Goal: Task Accomplishment & Management: Manage account settings

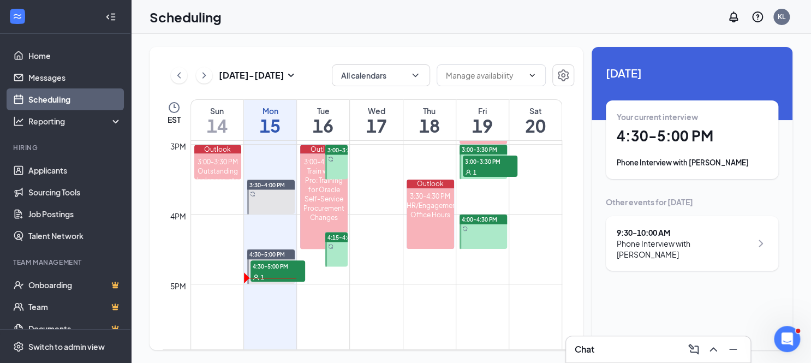
scroll to position [1045, 0]
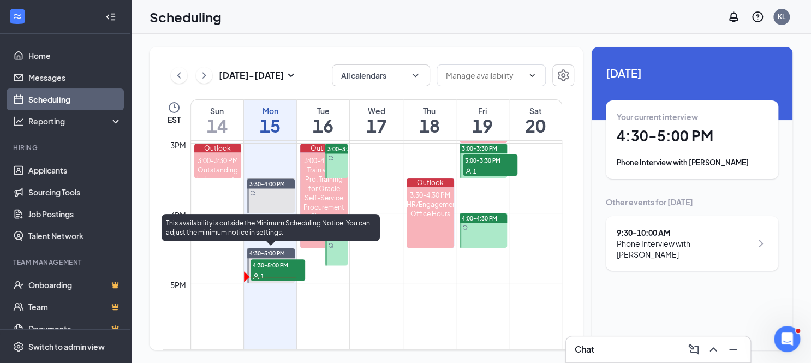
click at [274, 267] on span "4:30-5:00 PM" at bounding box center [277, 264] width 55 height 11
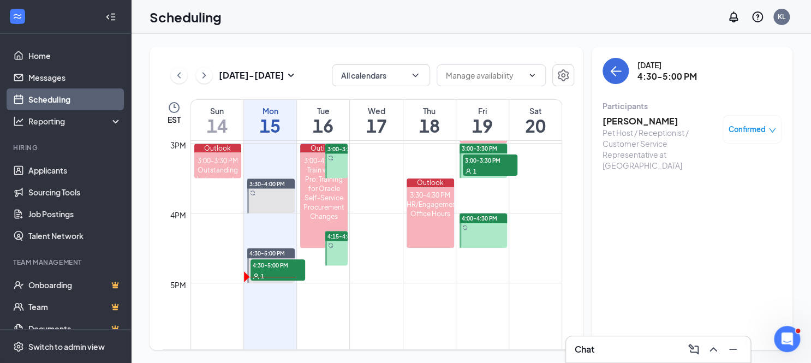
click at [621, 121] on h3 "[PERSON_NAME]" at bounding box center [659, 121] width 115 height 12
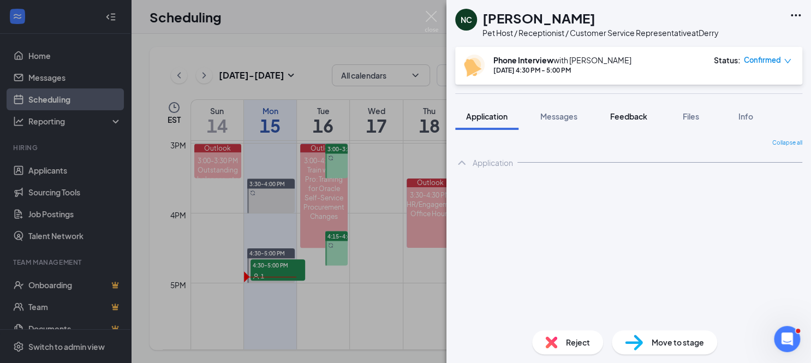
click at [622, 118] on div "NC [PERSON_NAME] Pet Host / Receptionist / Customer Service Representative at […" at bounding box center [628, 181] width 364 height 363
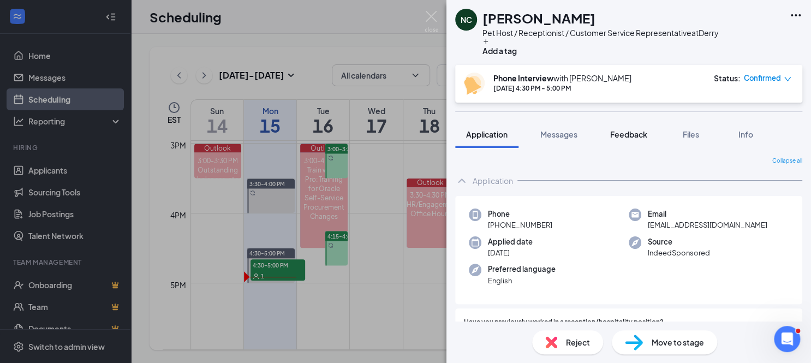
click at [624, 130] on span "Feedback" at bounding box center [628, 134] width 37 height 10
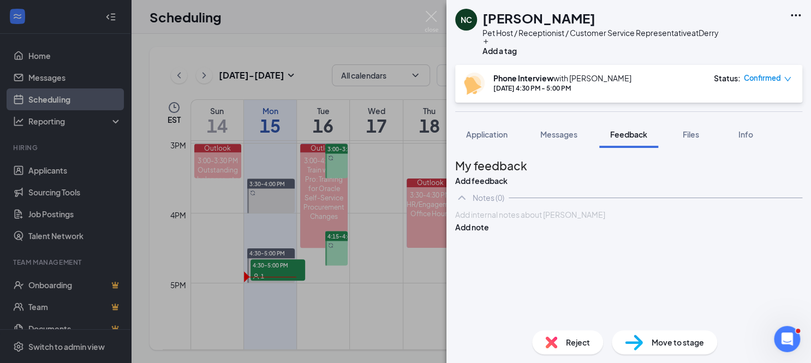
click at [495, 220] on div at bounding box center [629, 214] width 346 height 11
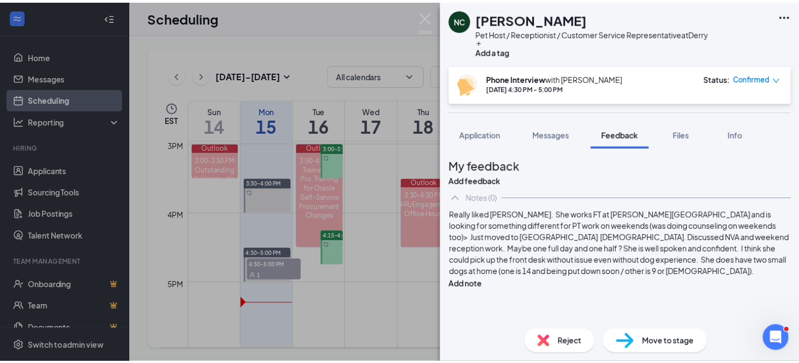
scroll to position [31, 0]
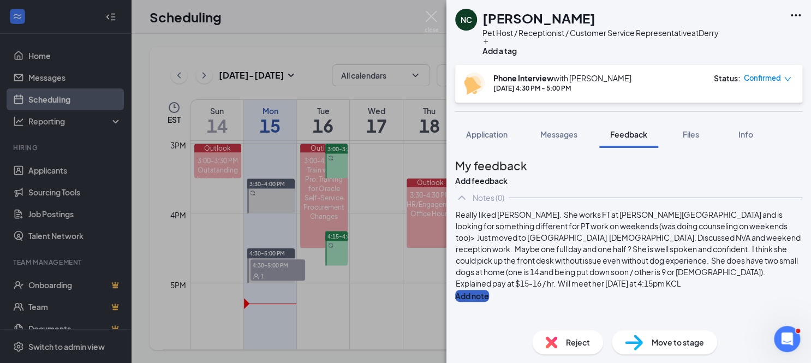
click at [489, 290] on button "Add note" at bounding box center [472, 296] width 34 height 12
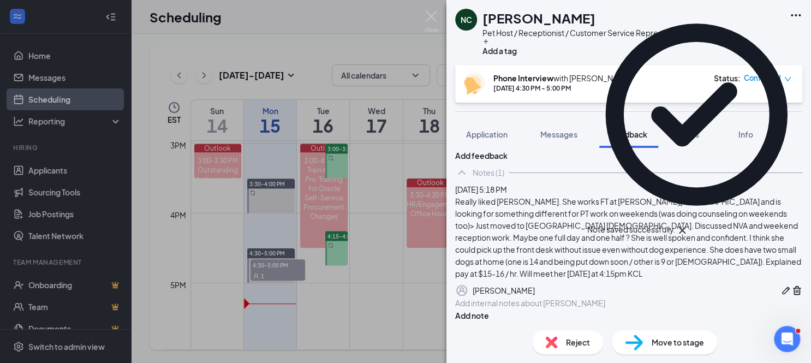
click at [687, 340] on span "Move to stage" at bounding box center [677, 342] width 52 height 12
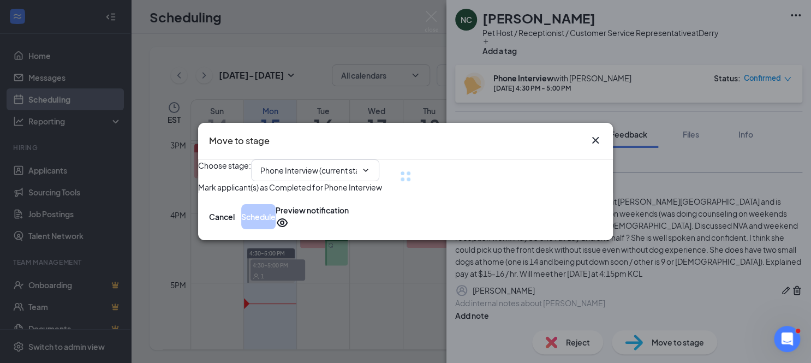
type input "Onsite Interview (next stage)"
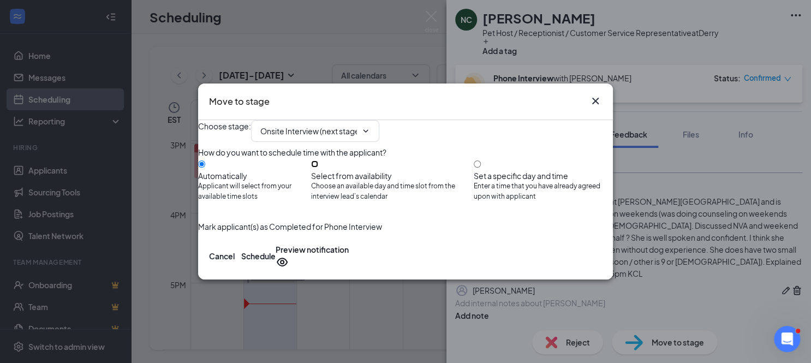
click at [318, 163] on input "Select from availability Choose an available day and time slot from the intervi…" at bounding box center [314, 163] width 7 height 7
radio input "true"
radio input "false"
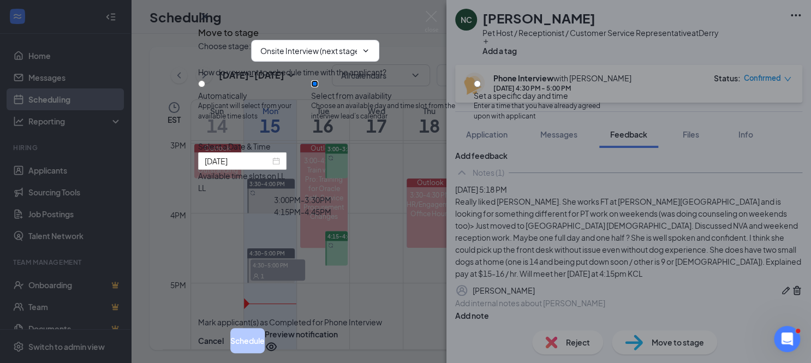
type input "[DATE]"
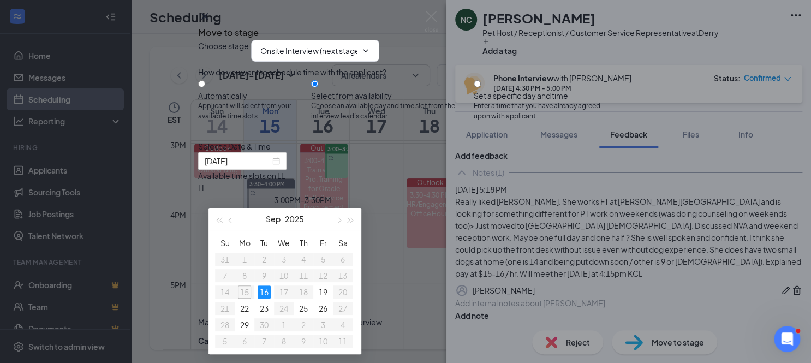
click at [407, 218] on div "4:15PM - 4:45PM" at bounding box center [302, 212] width 209 height 12
click at [265, 328] on button "Schedule" at bounding box center [247, 340] width 34 height 25
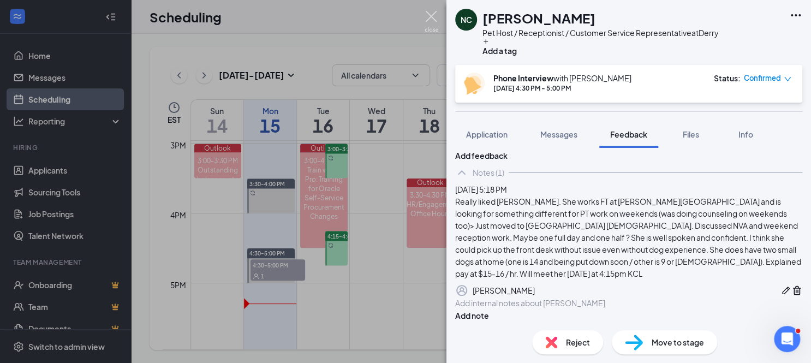
click at [433, 19] on img at bounding box center [431, 21] width 14 height 21
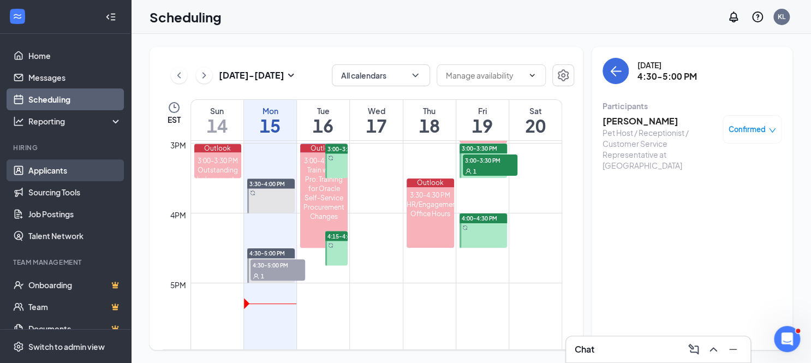
click at [57, 164] on link "Applicants" at bounding box center [74, 170] width 93 height 22
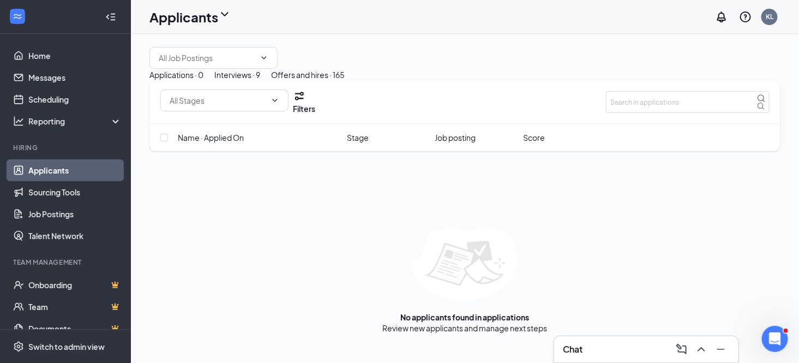
click at [260, 81] on div "Interviews · 9" at bounding box center [237, 75] width 46 height 12
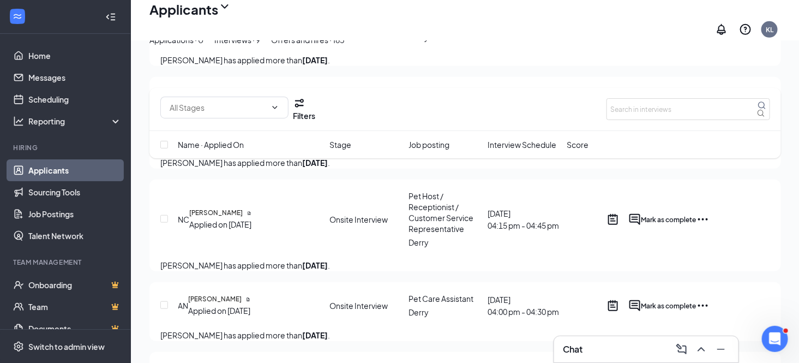
scroll to position [145, 0]
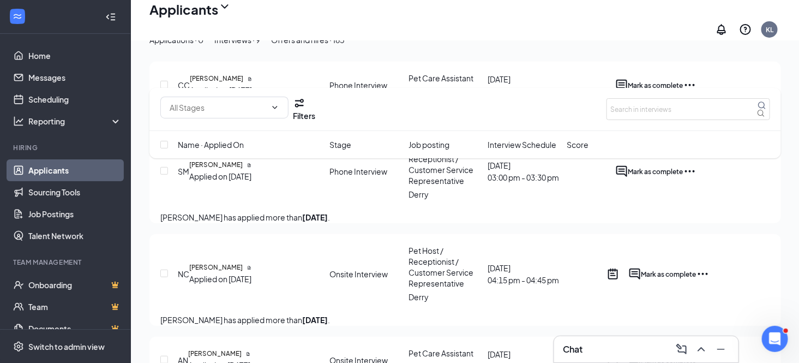
click at [345, 46] on div "Offers and hires · 165" at bounding box center [308, 40] width 74 height 12
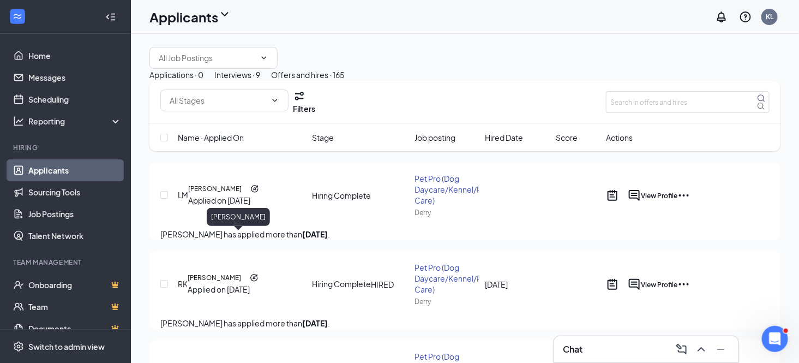
click at [209, 194] on h5 "[PERSON_NAME]" at bounding box center [214, 189] width 53 height 10
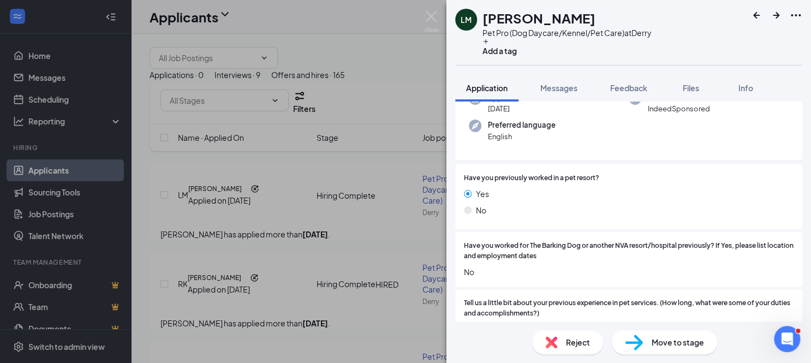
scroll to position [72, 0]
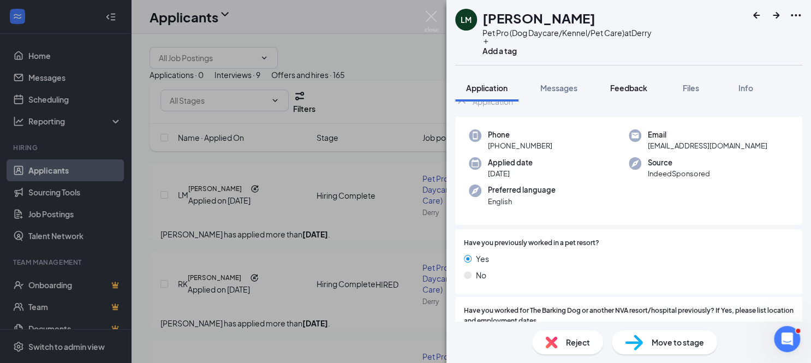
click at [637, 91] on span "Feedback" at bounding box center [628, 88] width 37 height 10
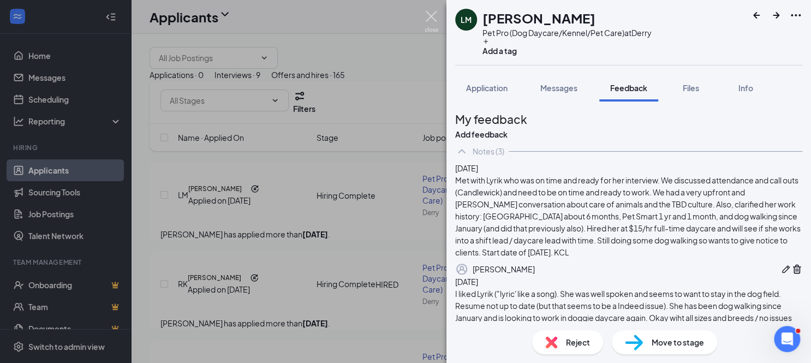
click at [432, 16] on img at bounding box center [431, 21] width 14 height 21
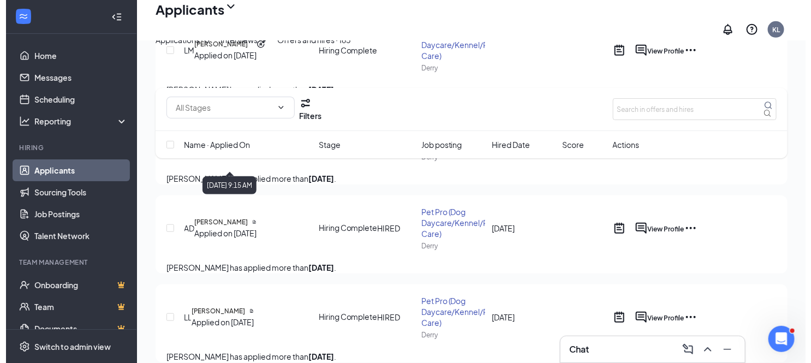
scroll to position [218, 0]
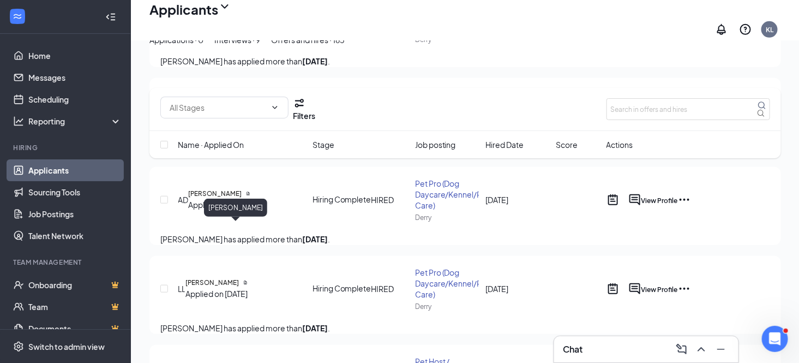
click at [215, 199] on h5 "[PERSON_NAME]" at bounding box center [214, 194] width 53 height 10
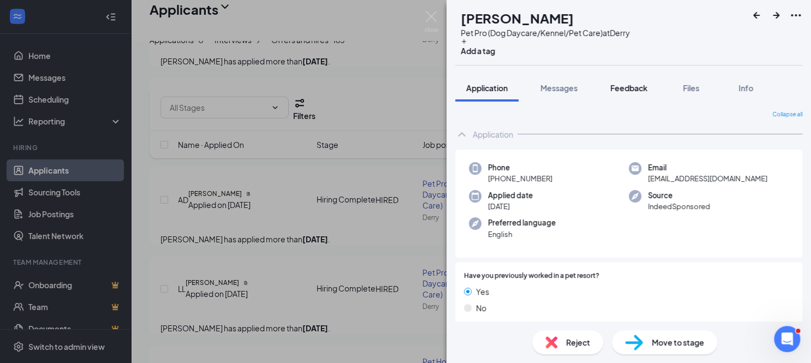
click at [632, 89] on span "Feedback" at bounding box center [628, 88] width 37 height 10
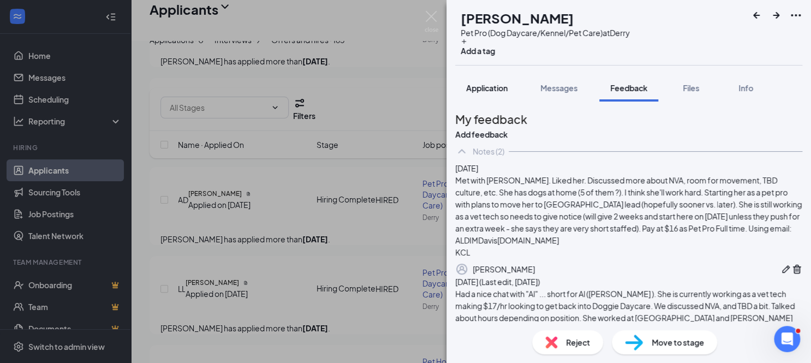
click at [482, 87] on span "Application" at bounding box center [486, 88] width 41 height 10
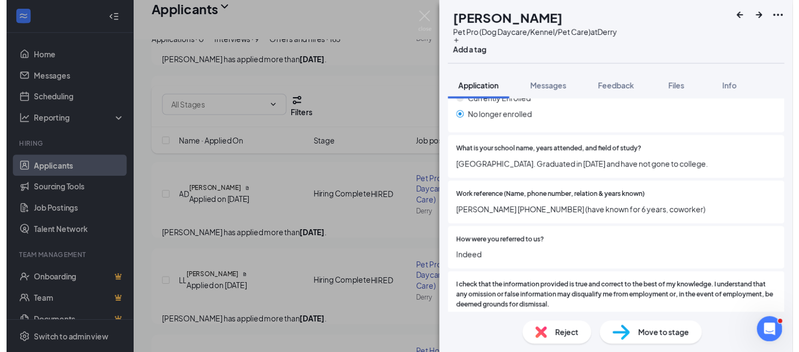
scroll to position [1309, 0]
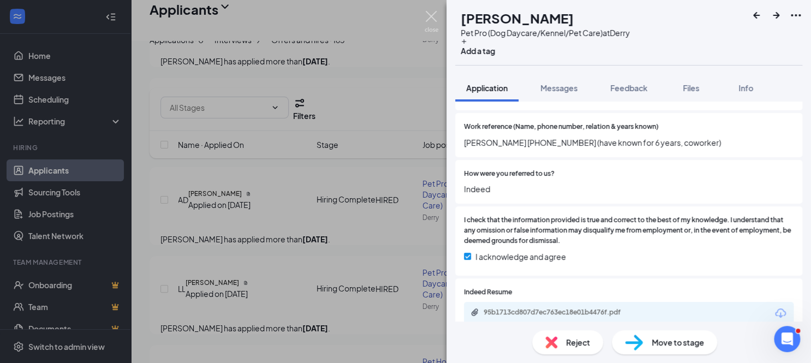
click at [430, 15] on img at bounding box center [431, 21] width 14 height 21
